Goal: Information Seeking & Learning: Find specific fact

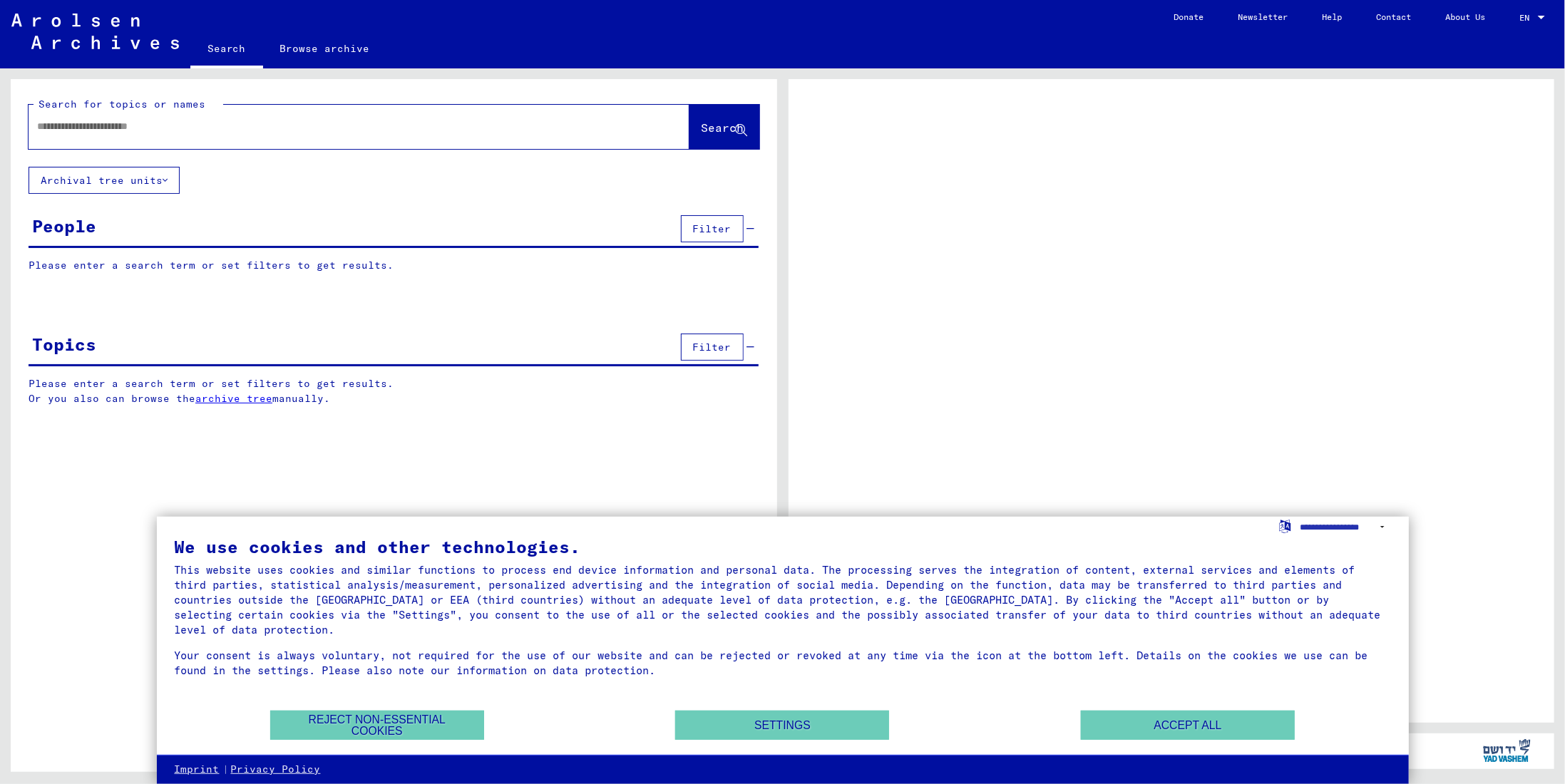
click at [244, 122] on input "text" at bounding box center [346, 127] width 618 height 15
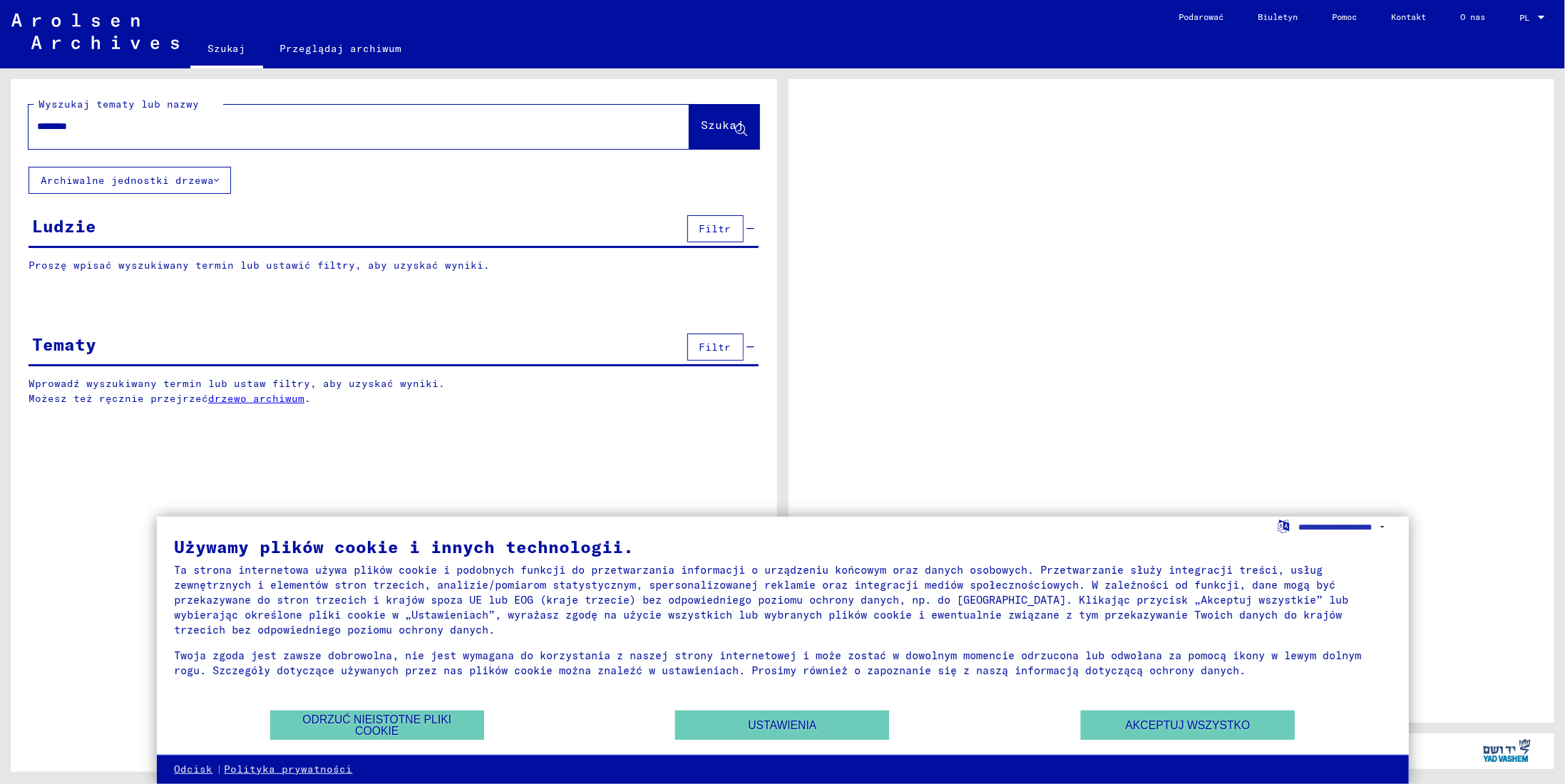
type input "********"
click at [659, 137] on div "********" at bounding box center [359, 127] width 661 height 44
click at [701, 130] on font "Szukaj" at bounding box center [722, 125] width 43 height 14
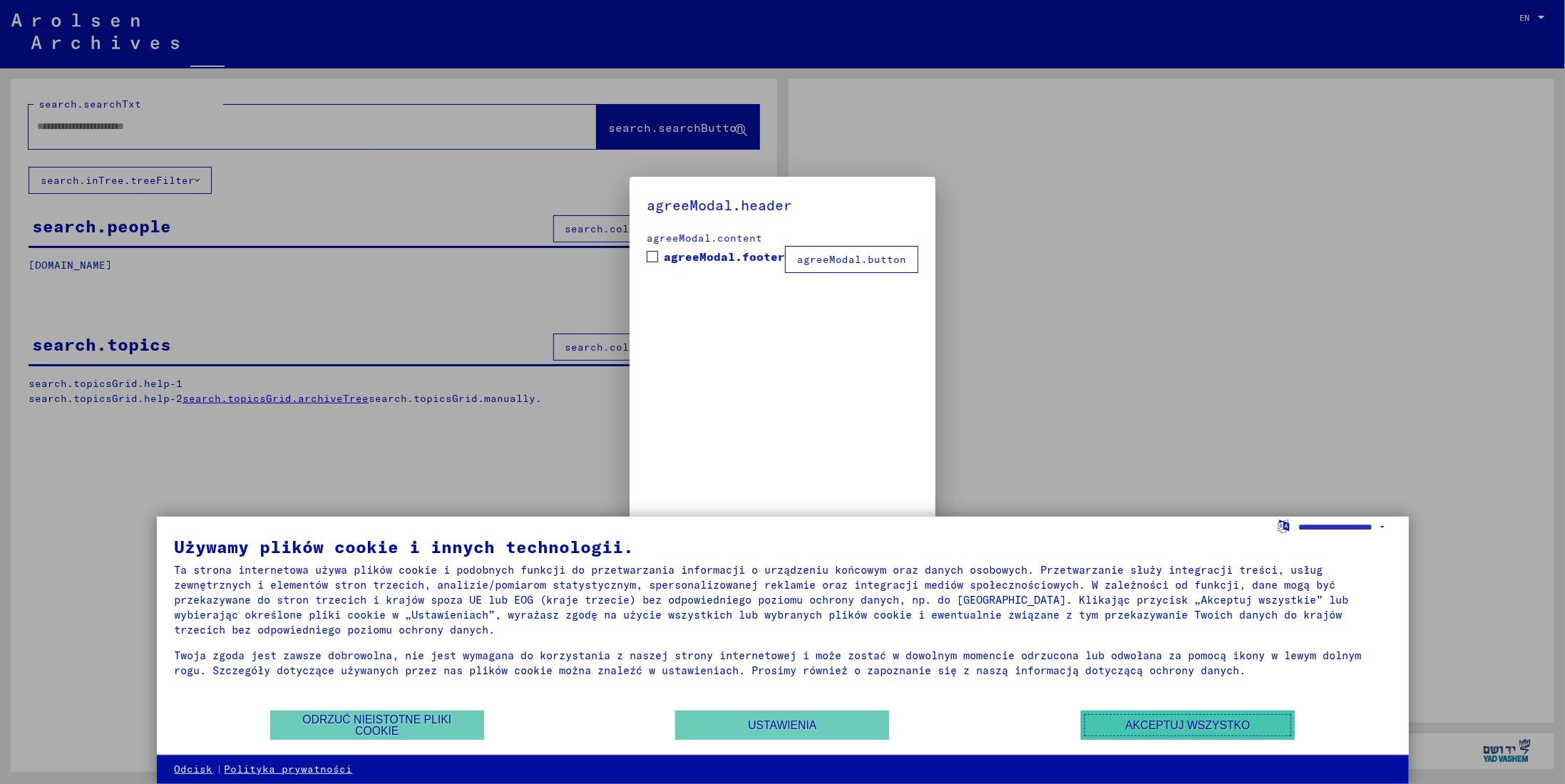
click at [1242, 720] on font "Akceptuj wszystko" at bounding box center [1188, 725] width 125 height 12
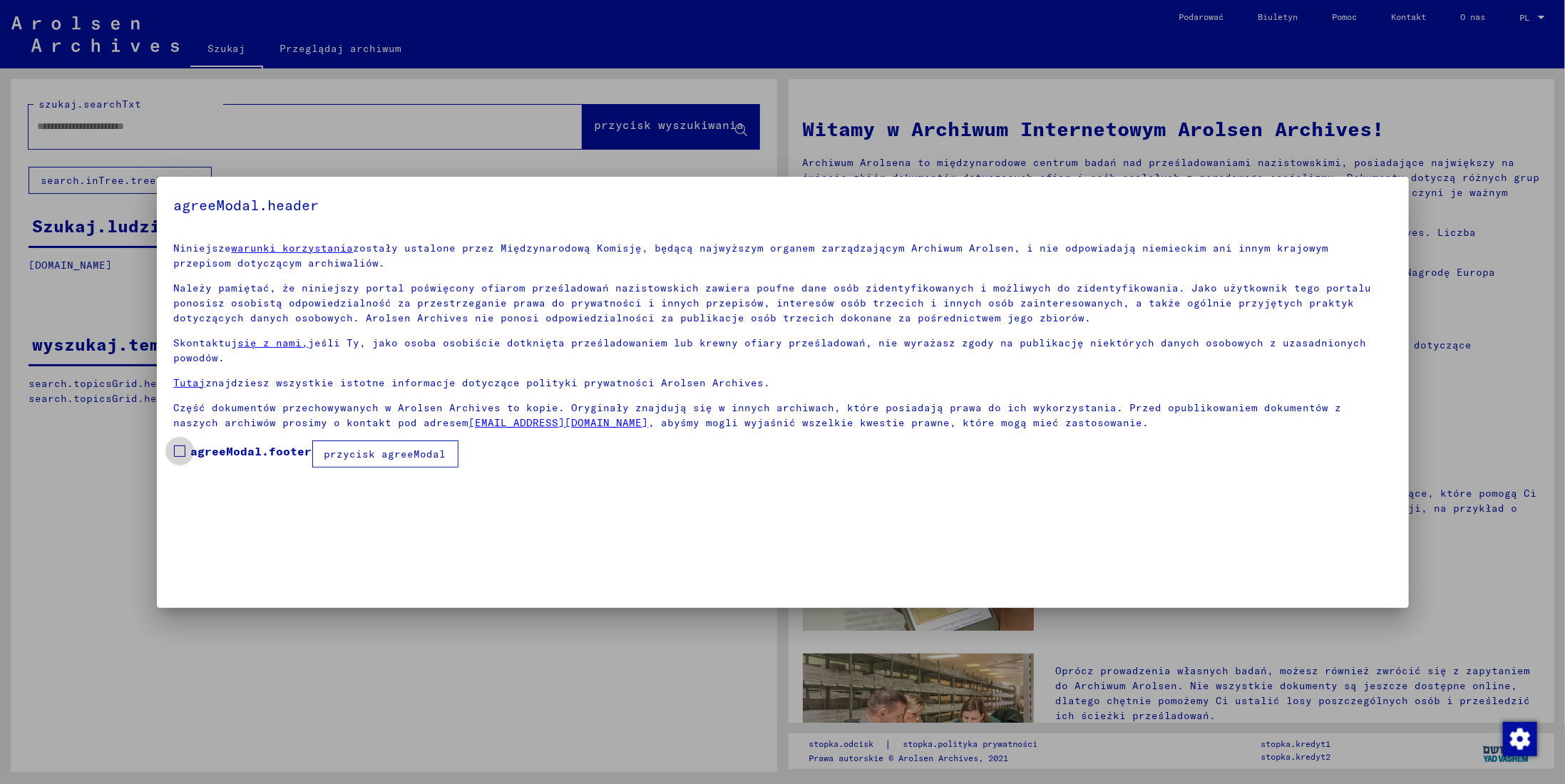
click at [179, 448] on span at bounding box center [179, 451] width 11 height 11
click at [410, 457] on font "przycisk agreeModal" at bounding box center [385, 454] width 122 height 13
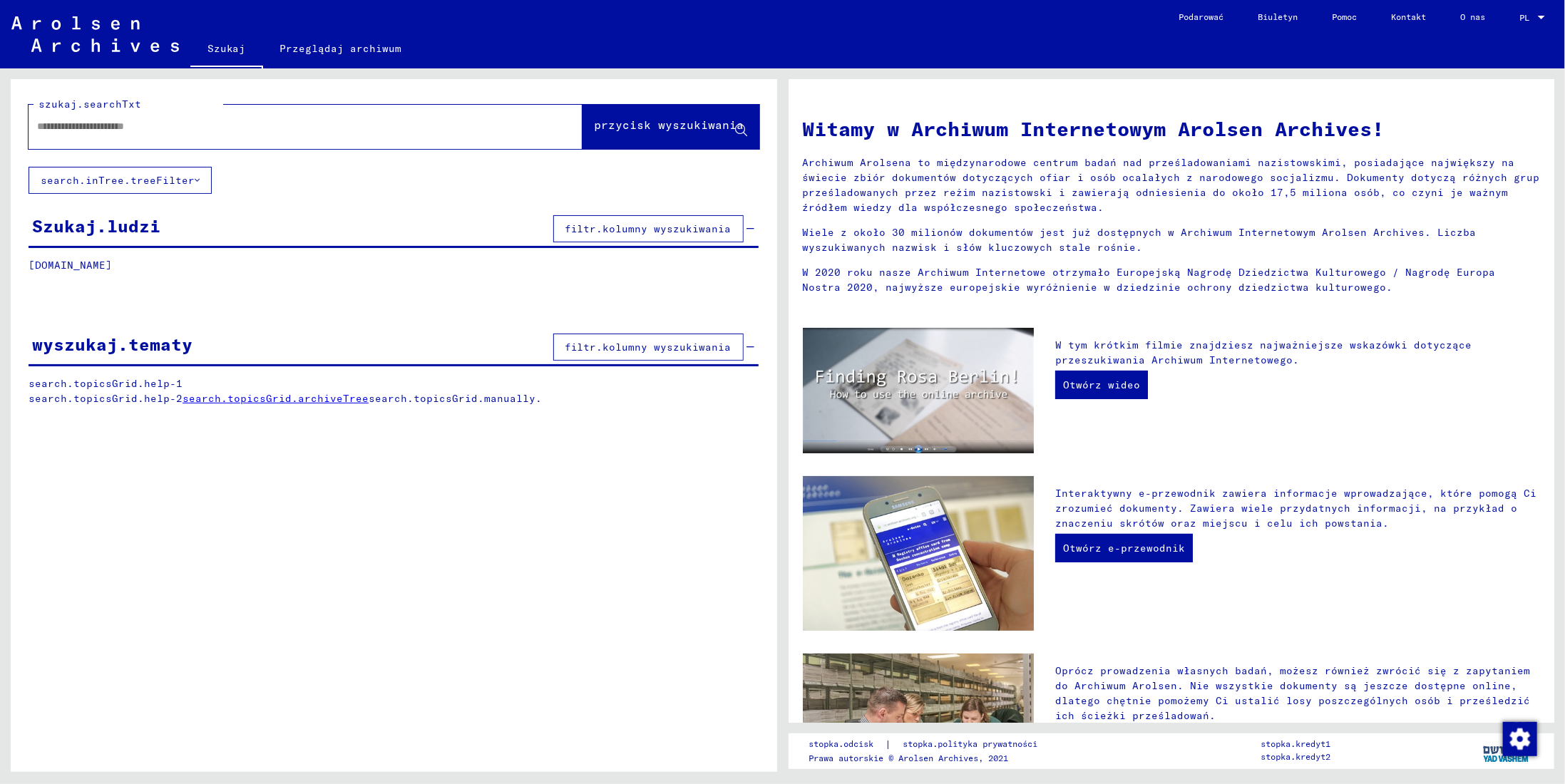
click at [707, 122] on font "przycisk wyszukiwania" at bounding box center [670, 125] width 150 height 14
click at [320, 123] on input "text" at bounding box center [288, 127] width 503 height 15
click at [158, 235] on font "Szukaj.ludzi" at bounding box center [96, 226] width 128 height 22
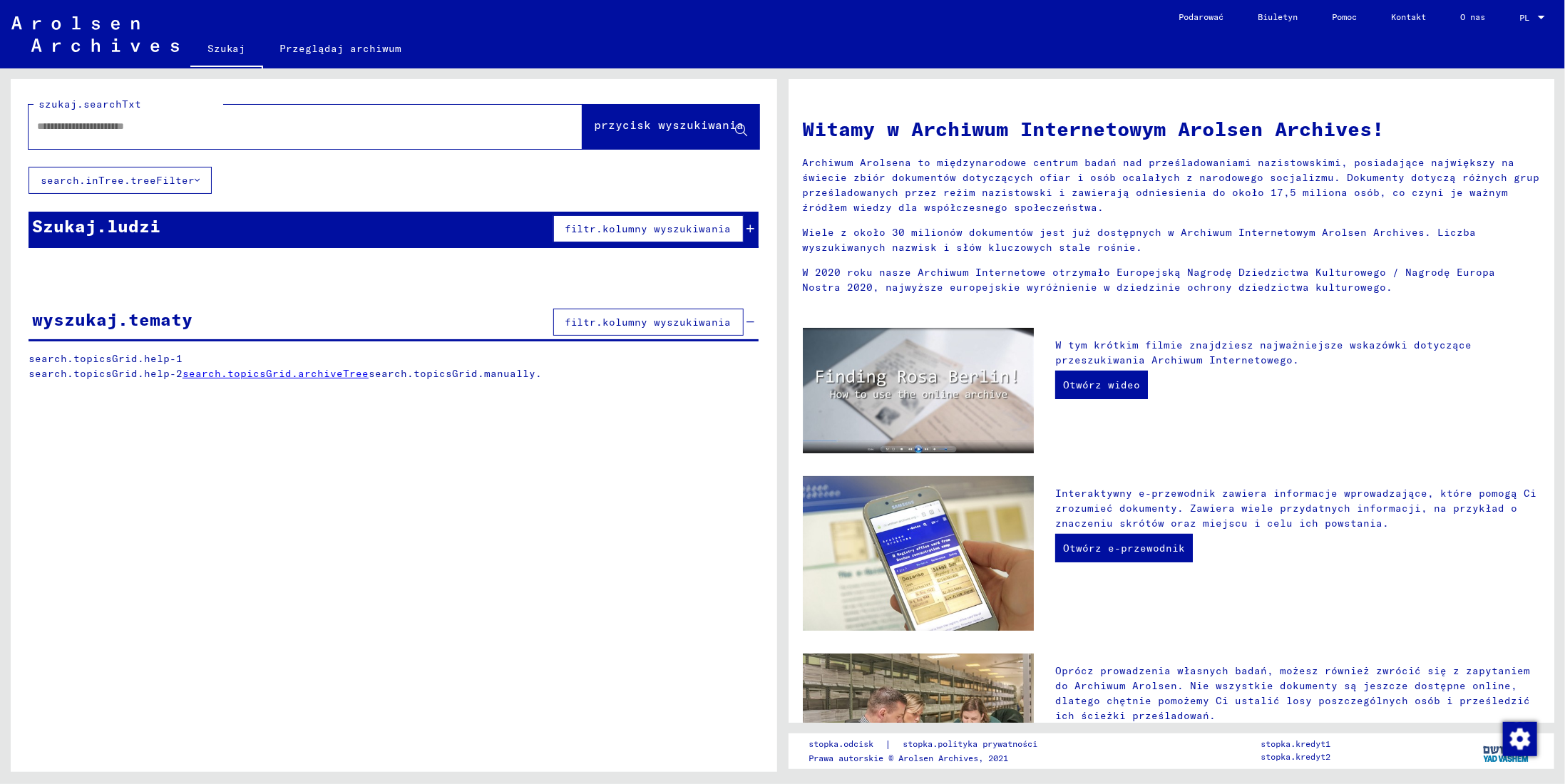
click at [467, 240] on div "Szukaj.ludzi filtr.kolumny wyszukiwania" at bounding box center [393, 230] width 730 height 36
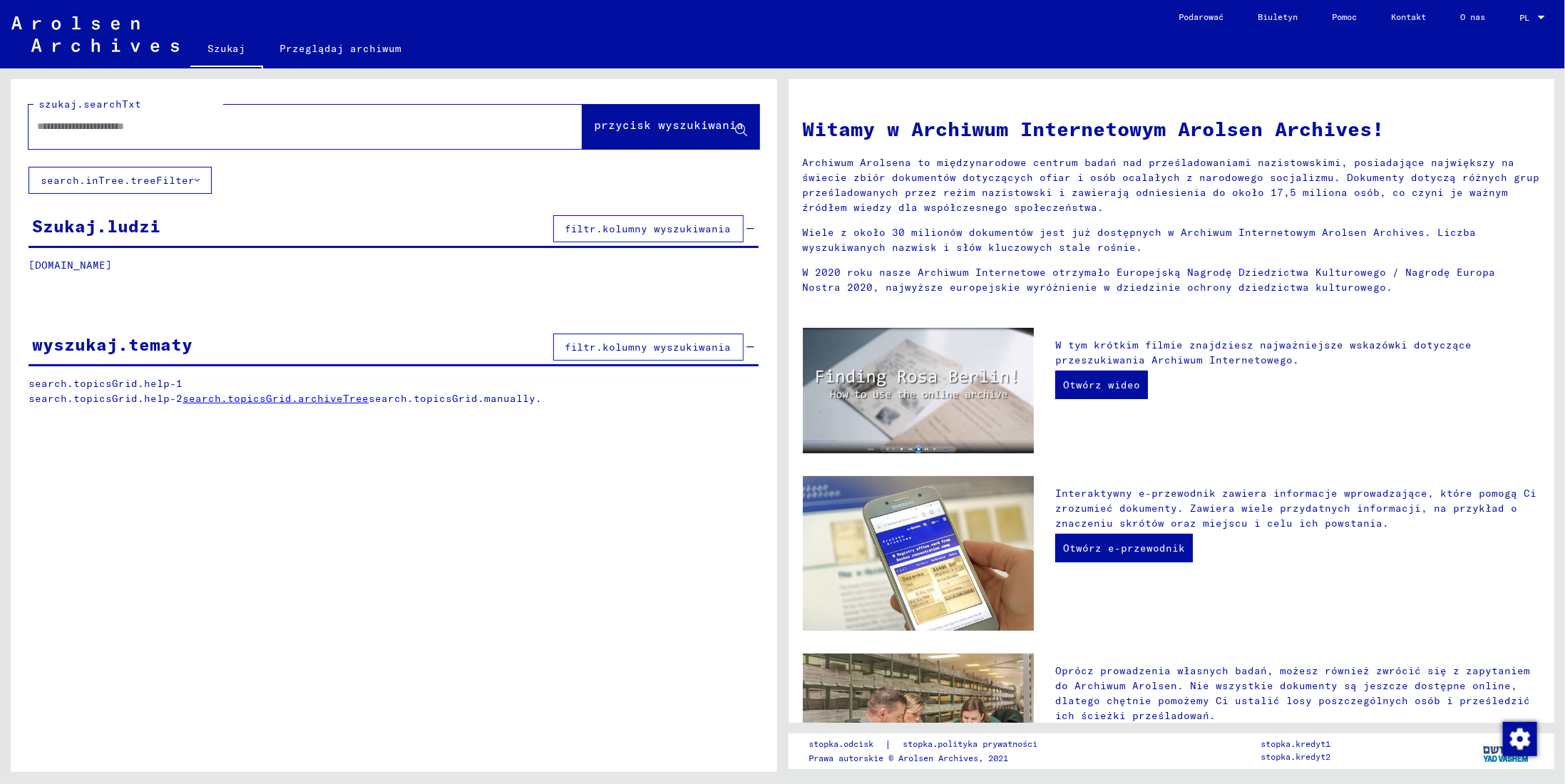
drag, startPoint x: 130, startPoint y: 85, endPoint x: 129, endPoint y: 75, distance: 10.0
drag, startPoint x: 187, startPoint y: 50, endPoint x: 209, endPoint y: 48, distance: 22.1
click at [187, 50] on link at bounding box center [95, 35] width 191 height 36
